Goal: Transaction & Acquisition: Register for event/course

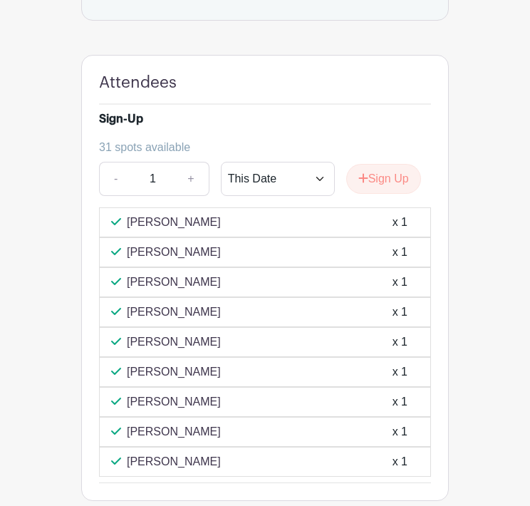
scroll to position [1050, 0]
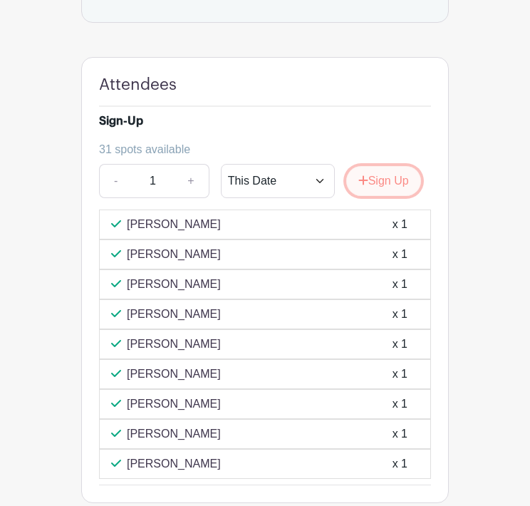
click at [375, 196] on button "Sign Up" at bounding box center [383, 181] width 75 height 30
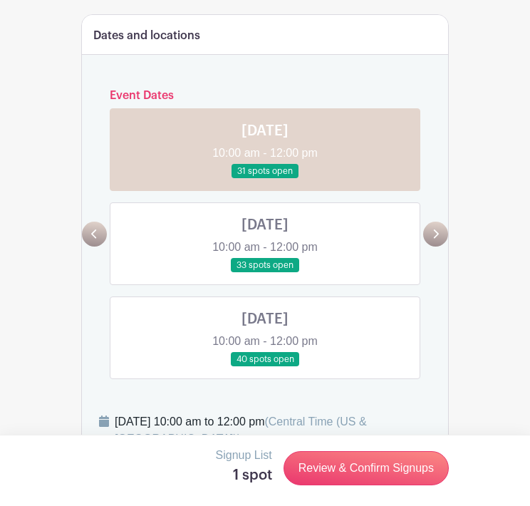
scroll to position [359, 0]
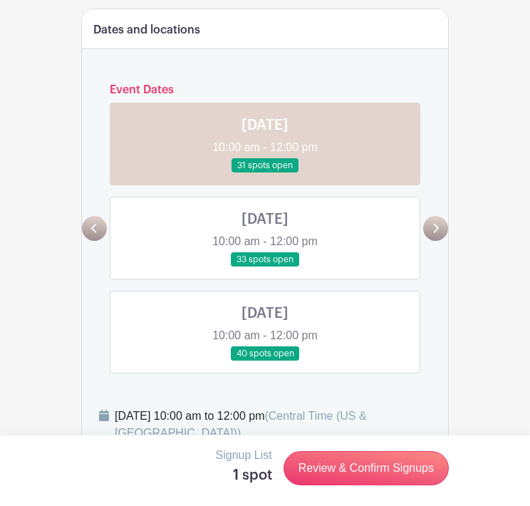
click at [265, 267] on link at bounding box center [265, 267] width 0 height 0
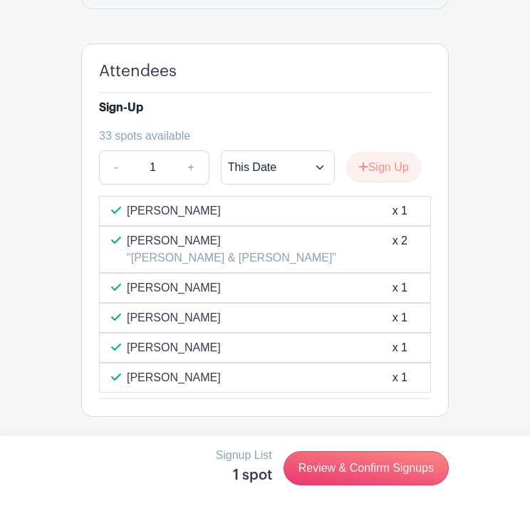
scroll to position [1076, 0]
click at [393, 175] on button "Sign Up" at bounding box center [383, 167] width 75 height 30
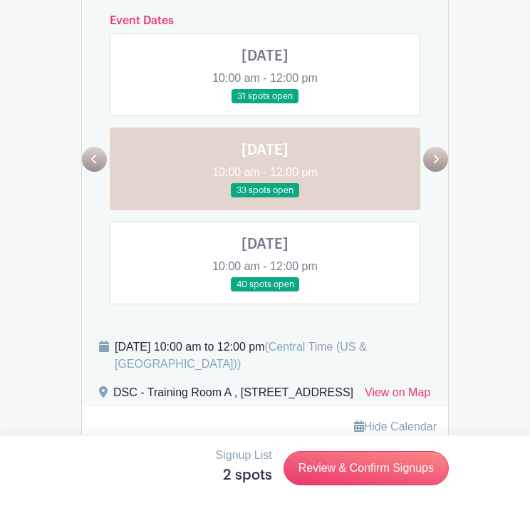
scroll to position [376, 0]
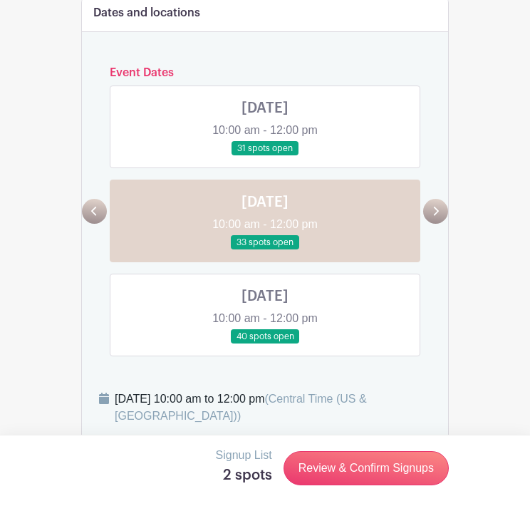
click at [265, 156] on link at bounding box center [265, 156] width 0 height 0
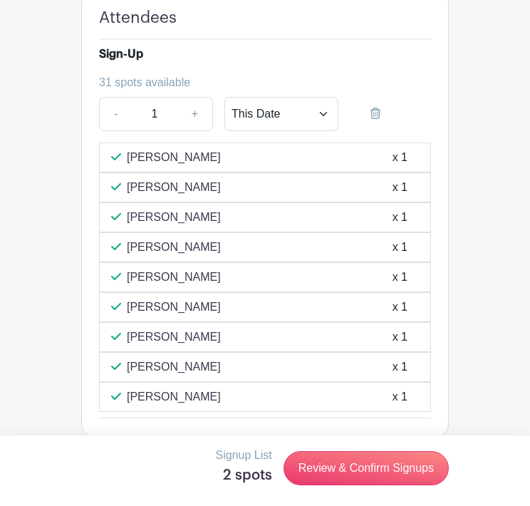
scroll to position [1116, 0]
click at [376, 120] on icon at bounding box center [376, 113] width 10 height 11
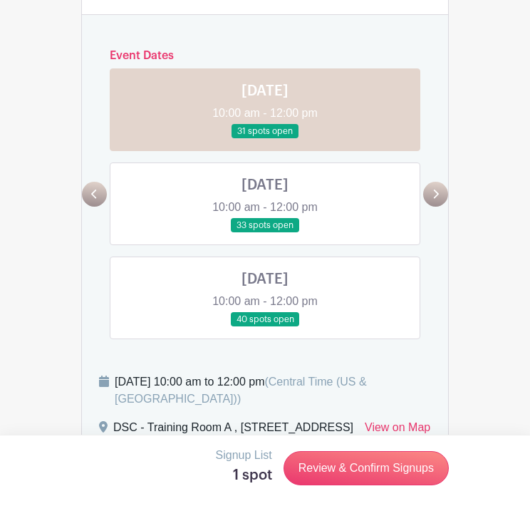
scroll to position [386, 0]
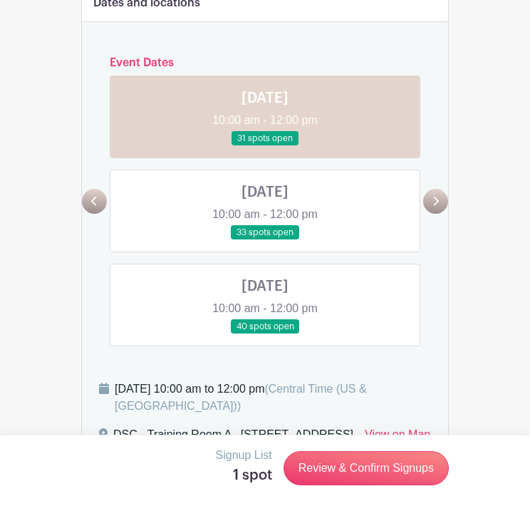
click at [265, 240] on link at bounding box center [265, 240] width 0 height 0
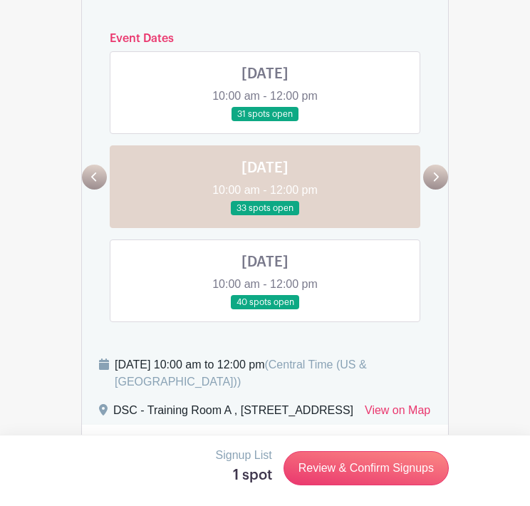
scroll to position [408, 0]
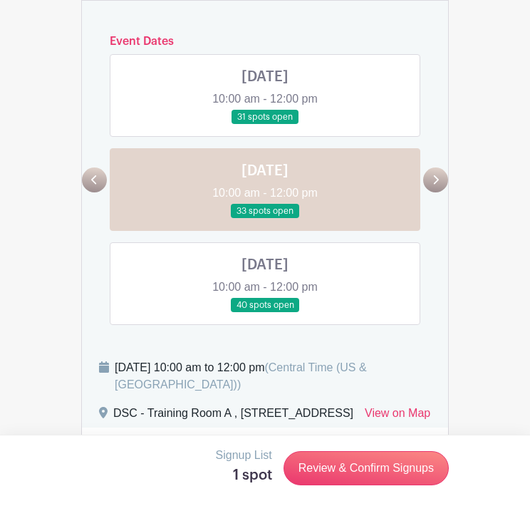
click at [265, 125] on link at bounding box center [265, 125] width 0 height 0
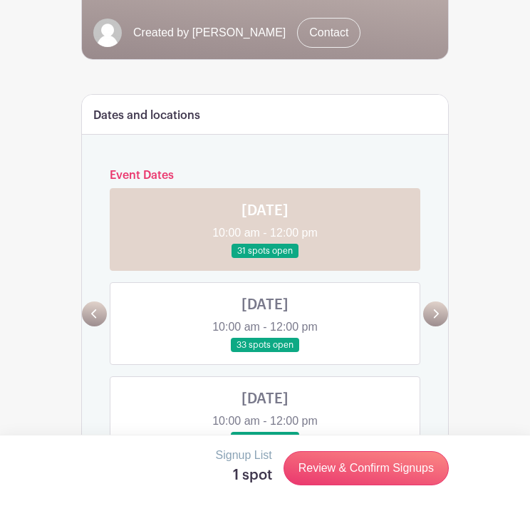
scroll to position [262, 0]
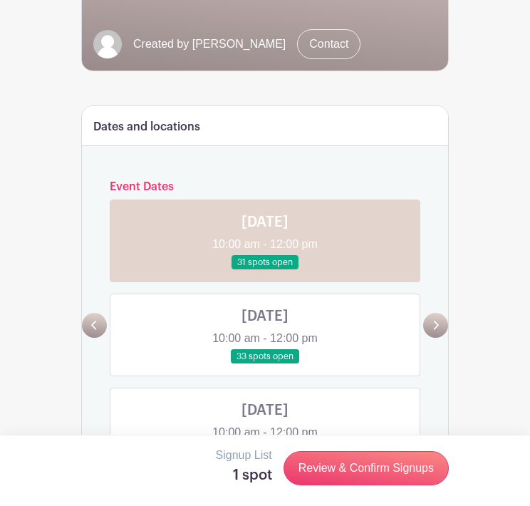
click at [265, 364] on link at bounding box center [265, 364] width 0 height 0
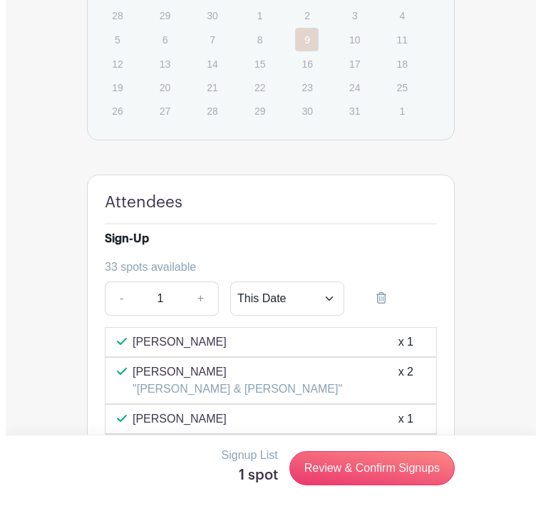
scroll to position [1076, 0]
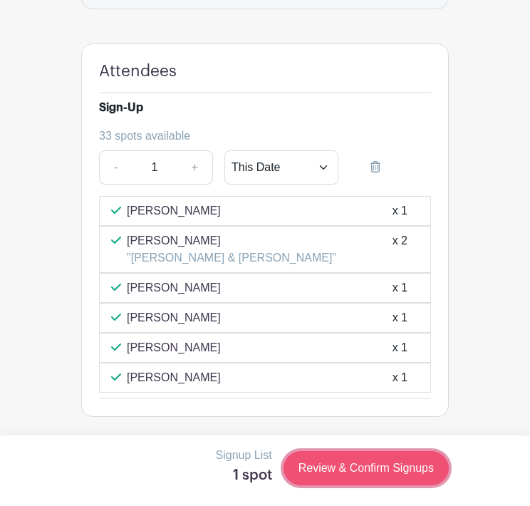
click at [368, 470] on link "Review & Confirm Signups" at bounding box center [366, 468] width 165 height 34
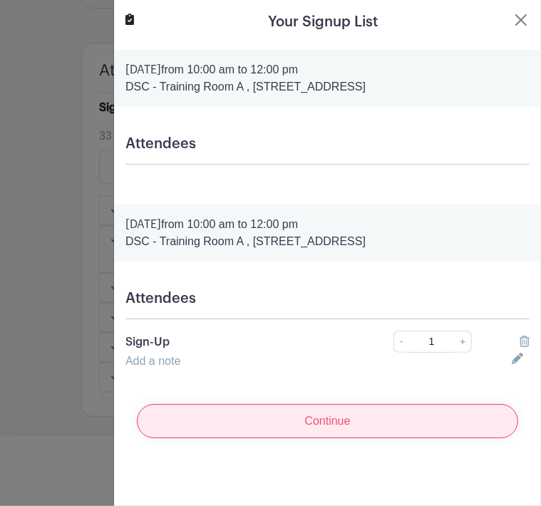
click at [259, 429] on input "Continue" at bounding box center [327, 421] width 381 height 34
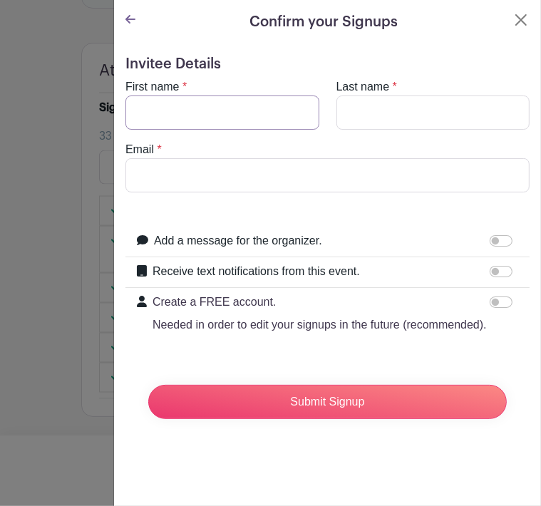
click at [257, 104] on input "First name" at bounding box center [222, 112] width 194 height 34
type input "Austin"
type input "[PERSON_NAME]"
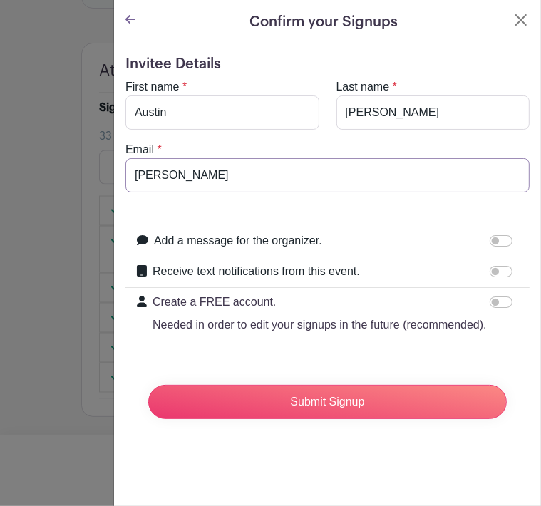
type input "[EMAIL_ADDRESS][DOMAIN_NAME]"
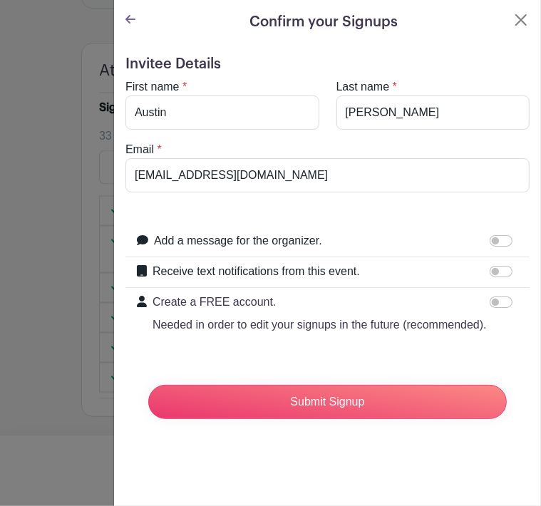
click at [276, 386] on form "Invitee Details First name * [PERSON_NAME] Last name * [PERSON_NAME] Email * [E…" at bounding box center [327, 243] width 404 height 375
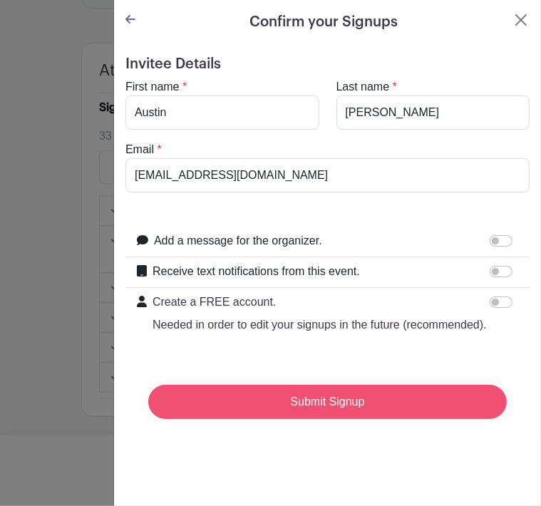
click at [272, 413] on input "Submit Signup" at bounding box center [327, 402] width 358 height 34
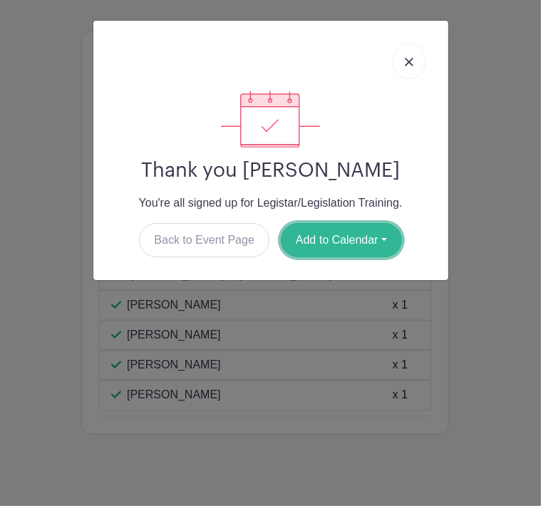
click at [335, 248] on button "Add to Calendar" at bounding box center [341, 240] width 121 height 34
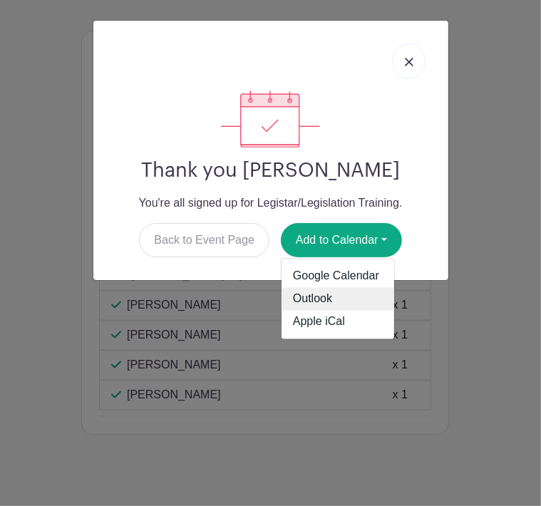
click at [326, 294] on link "Outlook" at bounding box center [337, 298] width 113 height 23
